Goal: Information Seeking & Learning: Learn about a topic

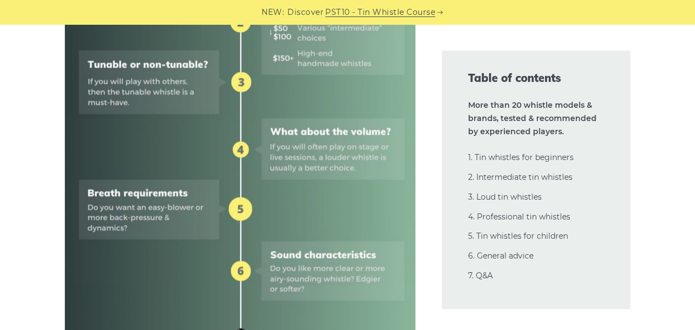
scroll to position [824, 0]
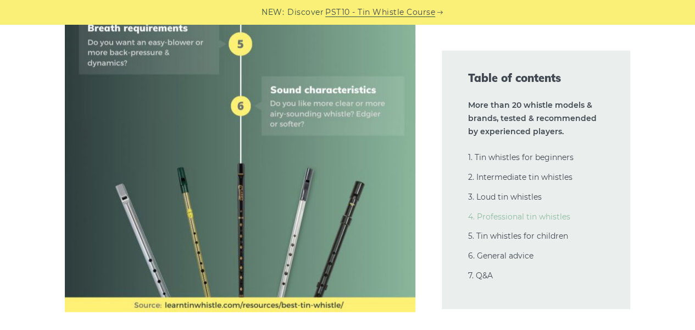
click at [483, 215] on link "4. Professional tin whistles" at bounding box center [519, 217] width 102 height 10
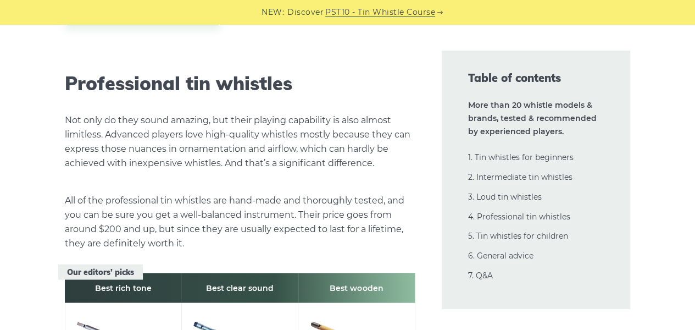
scroll to position [15549, 0]
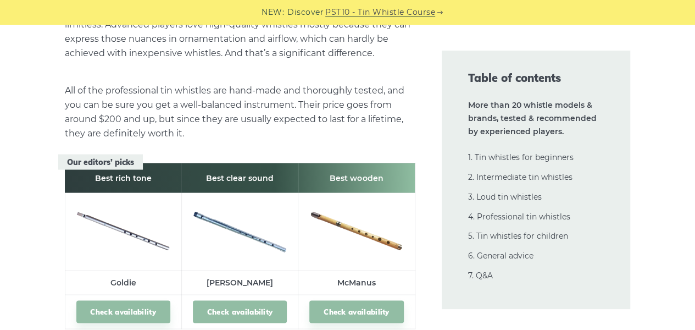
click at [244, 300] on link "Check availability" at bounding box center [240, 311] width 94 height 23
click at [120, 198] on img at bounding box center [123, 229] width 94 height 63
click at [110, 300] on link "Check availability" at bounding box center [123, 311] width 94 height 23
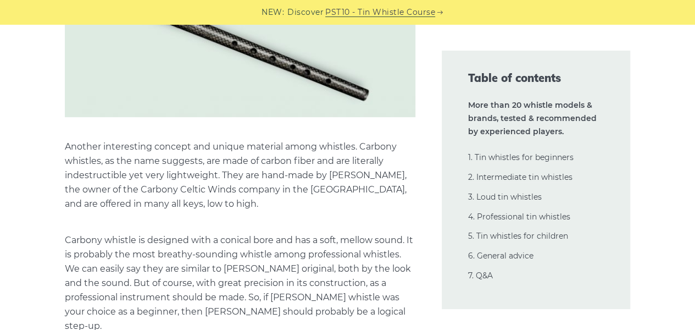
scroll to position [19010, 0]
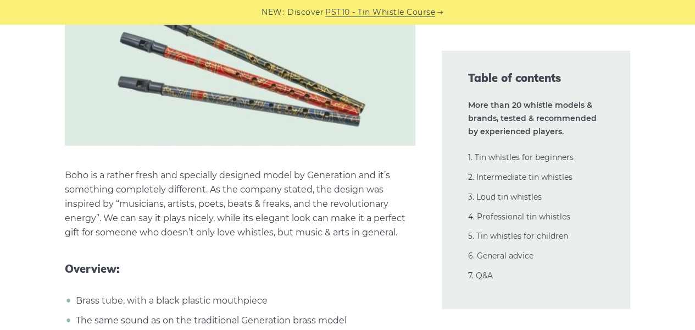
scroll to position [22471, 0]
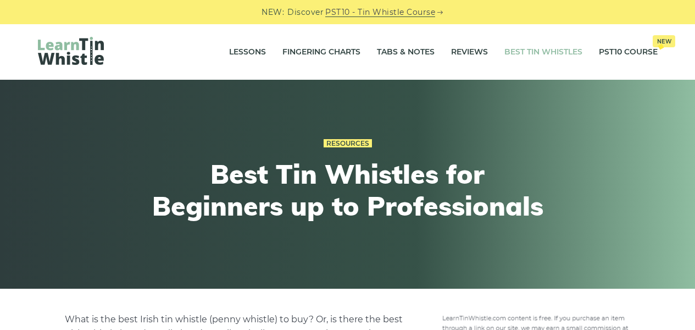
scroll to position [22471, 0]
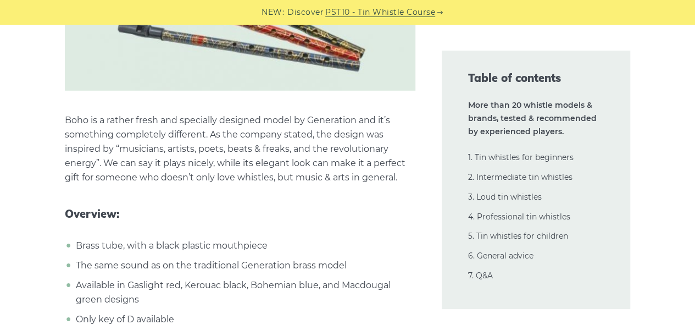
click at [400, 9] on link "PST10 - Tin Whistle Course" at bounding box center [380, 12] width 110 height 13
click at [504, 180] on link "2. Intermediate tin whistles" at bounding box center [520, 177] width 104 height 10
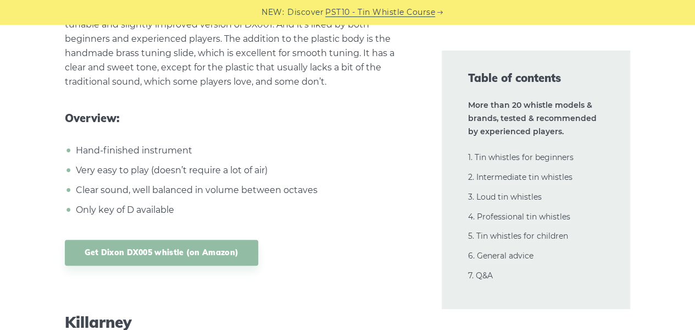
scroll to position [6733, 0]
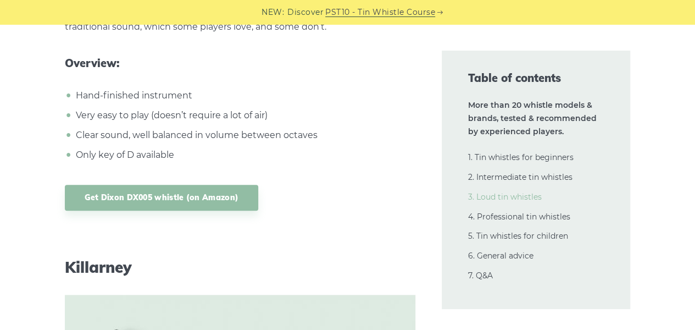
click at [498, 196] on link "3. Loud tin whistles" at bounding box center [505, 197] width 74 height 10
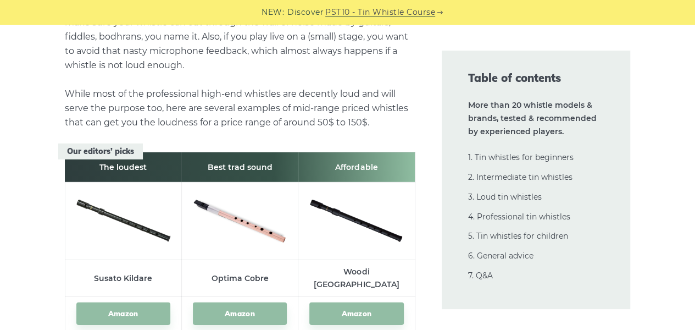
scroll to position [11974, 0]
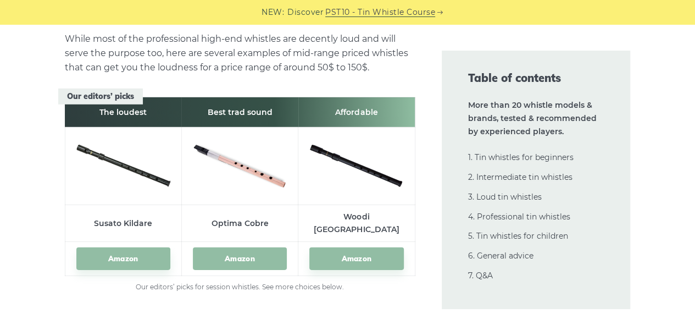
click at [237, 247] on link "Amazon" at bounding box center [240, 258] width 94 height 23
click at [365, 247] on link "Amazon" at bounding box center [356, 258] width 94 height 23
click at [103, 247] on link "Amazon" at bounding box center [123, 258] width 94 height 23
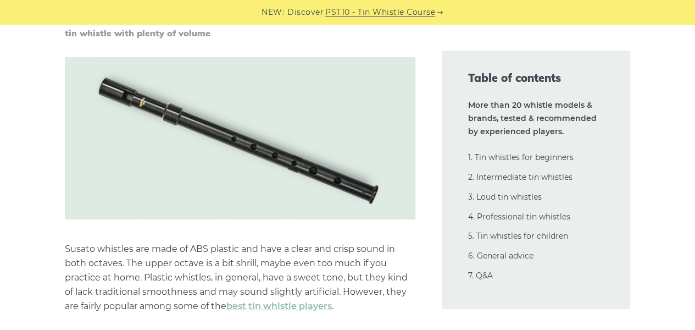
scroll to position [12414, 0]
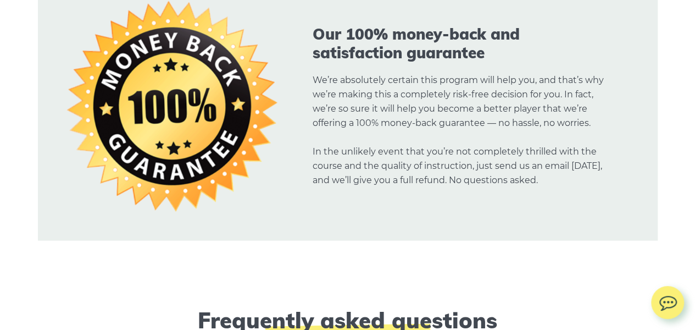
scroll to position [7417, 0]
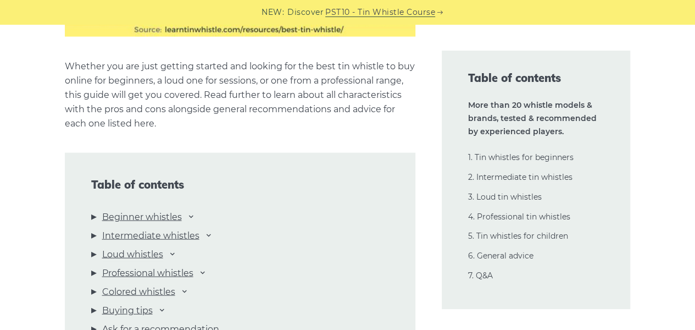
scroll to position [1209, 0]
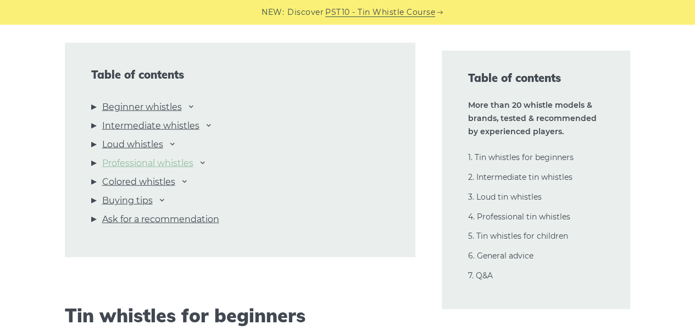
click at [167, 165] on link "Professional whistles" at bounding box center [147, 163] width 91 height 14
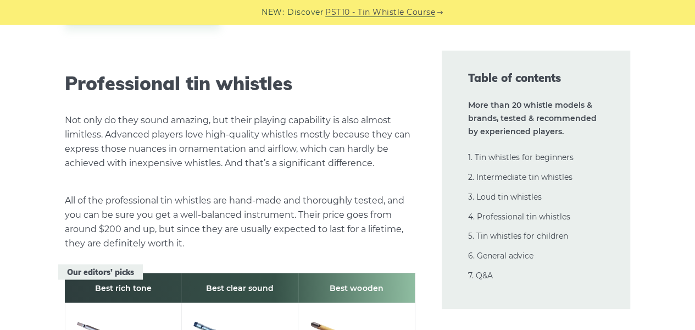
scroll to position [15494, 0]
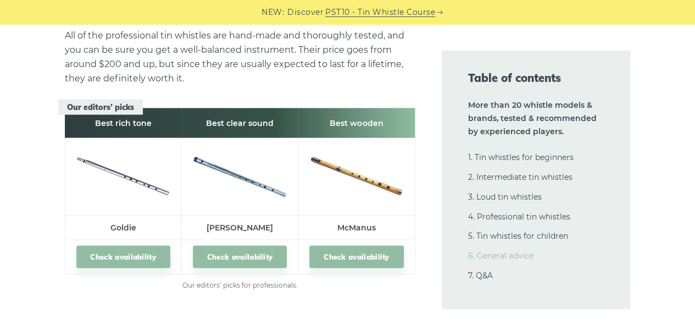
click at [505, 259] on link "6. General advice" at bounding box center [500, 256] width 65 height 10
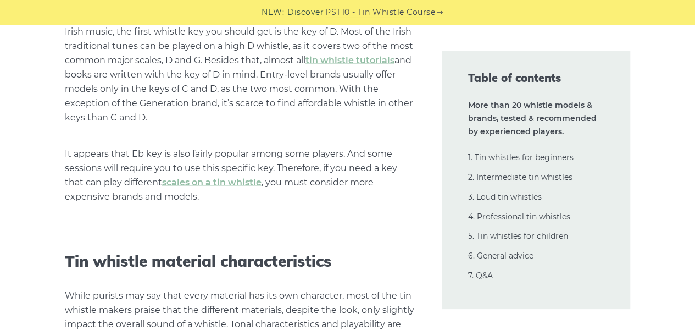
scroll to position [23861, 0]
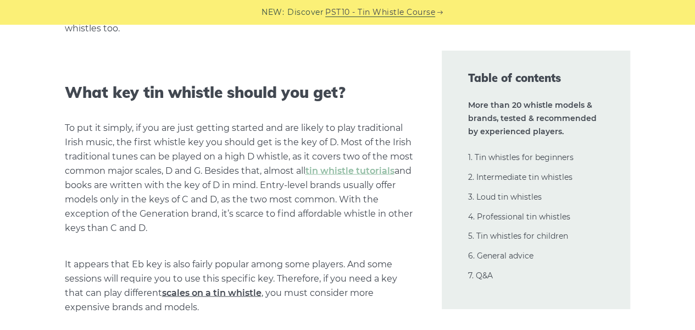
click at [210, 287] on link "scales on a tin whistle" at bounding box center [211, 292] width 99 height 10
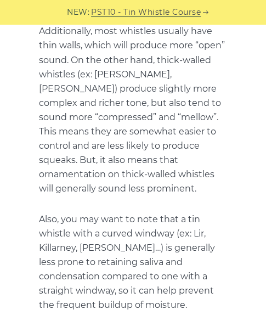
scroll to position [25885, 0]
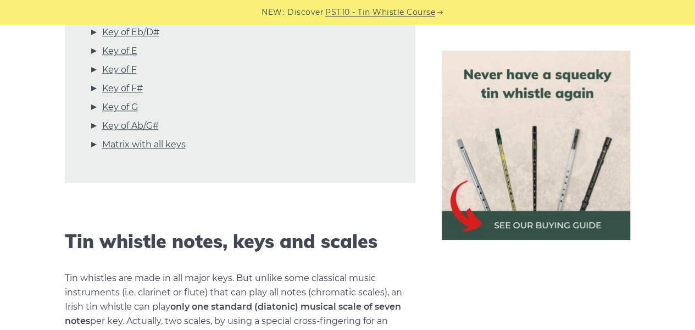
scroll to position [330, 0]
